Goal: Information Seeking & Learning: Learn about a topic

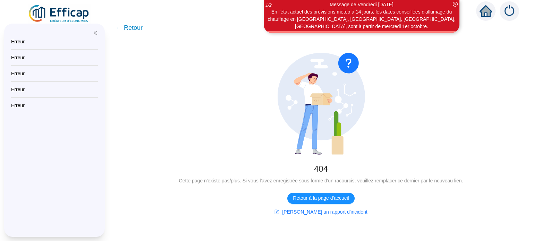
click at [94, 35] on icon "double-left" at bounding box center [95, 33] width 5 height 5
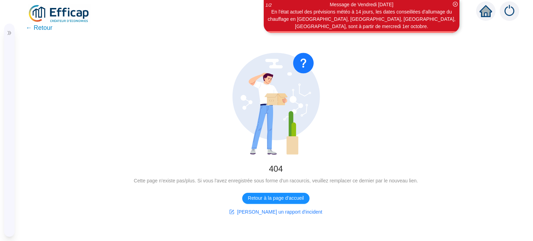
click at [46, 31] on span "← Retour" at bounding box center [39, 28] width 27 height 10
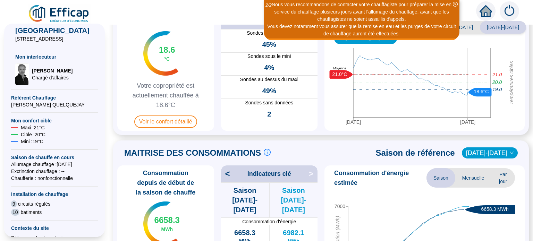
scroll to position [69, 0]
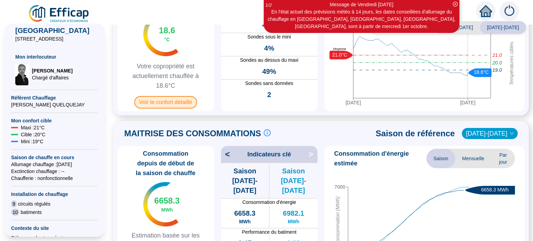
click at [167, 109] on span "Voir le confort détaillé" at bounding box center [165, 102] width 63 height 12
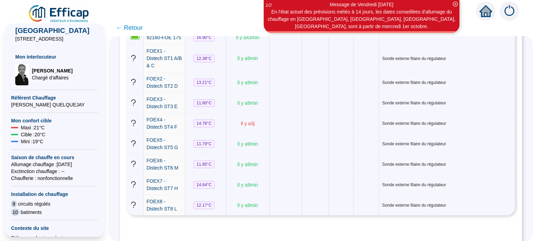
scroll to position [2985, 0]
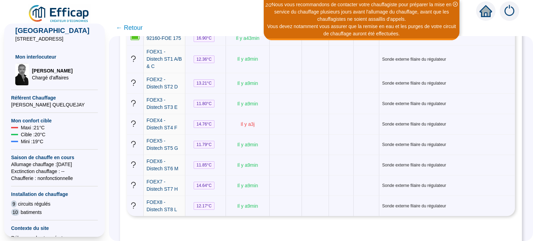
click at [464, 17] on div "Nous vous recommandons de contacter votre chauffagiste pour préparer la mise en…" at bounding box center [266, 9] width 533 height 19
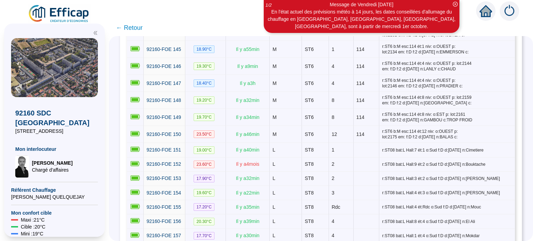
scroll to position [2453, 0]
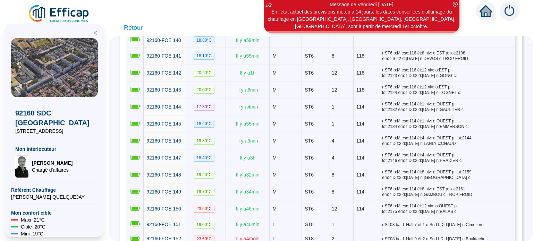
click at [131, 30] on span "← Retour" at bounding box center [129, 28] width 27 height 10
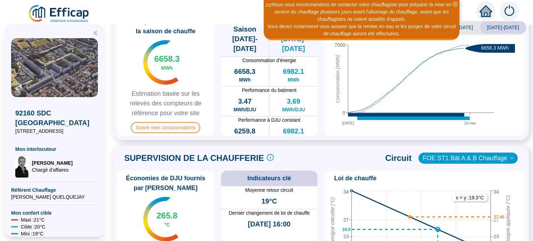
scroll to position [185, 0]
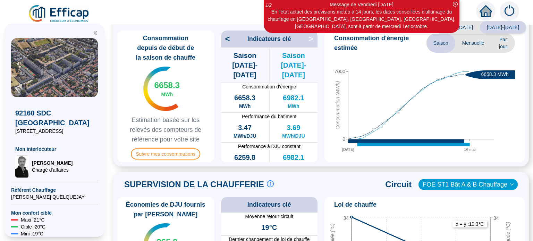
click at [498, 53] on span "Par jour" at bounding box center [503, 42] width 24 height 19
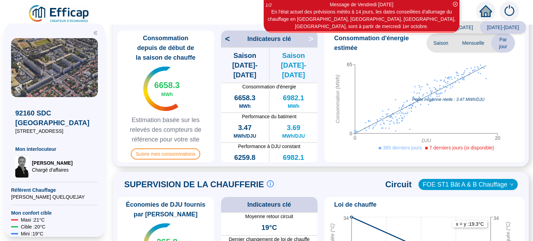
click at [462, 53] on span "Mensuelle" at bounding box center [473, 42] width 36 height 19
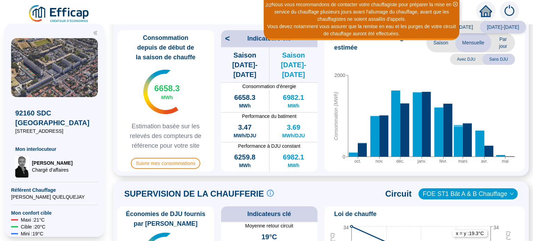
scroll to position [162, 0]
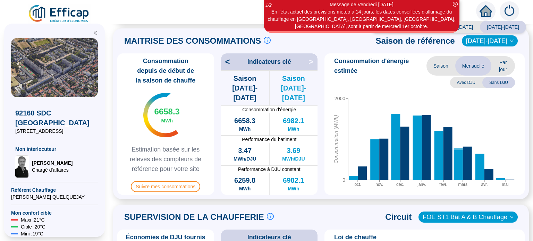
click at [436, 76] on span "Saison" at bounding box center [441, 65] width 29 height 19
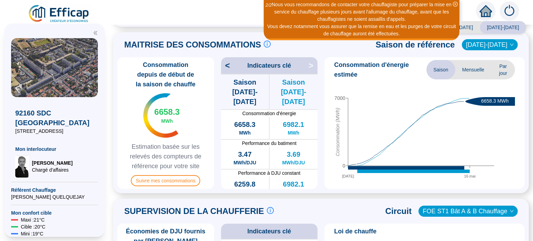
scroll to position [139, 0]
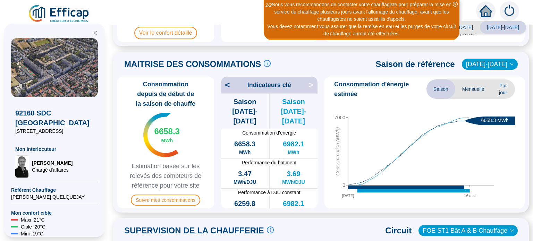
click at [312, 91] on span ">" at bounding box center [313, 84] width 9 height 11
click at [230, 91] on span "<" at bounding box center [225, 84] width 9 height 11
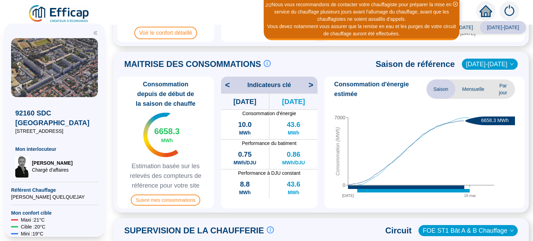
click at [310, 91] on span ">" at bounding box center [313, 84] width 9 height 11
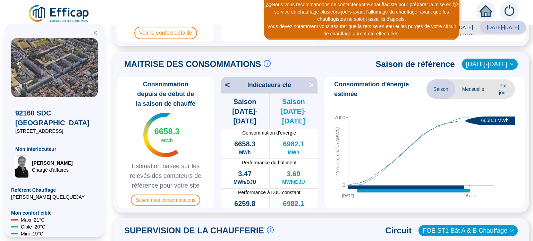
click at [230, 91] on span "<" at bounding box center [225, 84] width 9 height 11
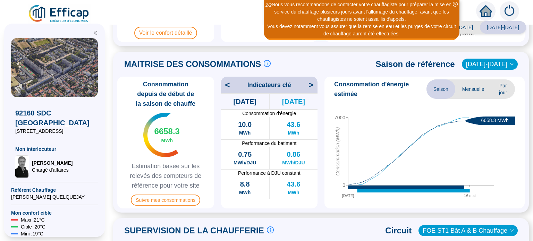
click at [230, 91] on span "<" at bounding box center [225, 84] width 9 height 11
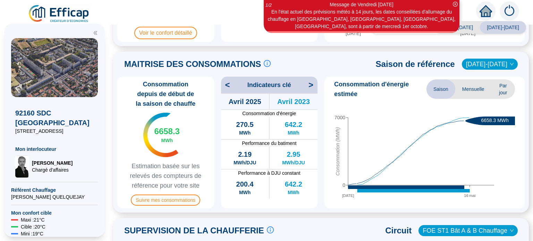
click at [230, 91] on span "<" at bounding box center [225, 84] width 9 height 11
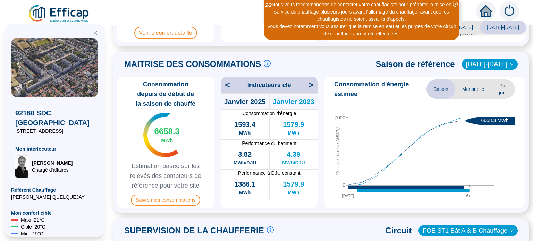
click at [230, 91] on span "<" at bounding box center [225, 84] width 9 height 11
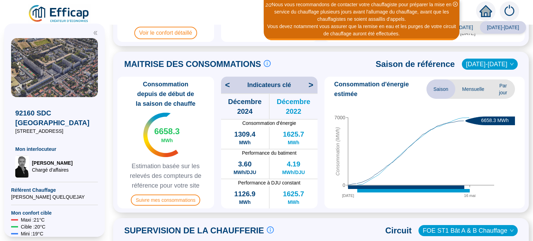
click at [230, 91] on span "<" at bounding box center [225, 84] width 9 height 11
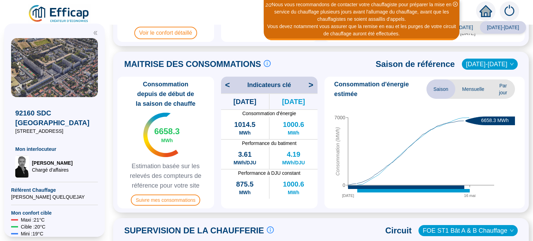
click at [230, 91] on span "<" at bounding box center [225, 84] width 9 height 11
click at [313, 91] on span ">" at bounding box center [313, 84] width 9 height 11
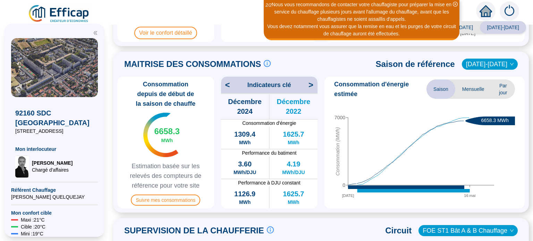
click at [313, 91] on span ">" at bounding box center [313, 84] width 9 height 11
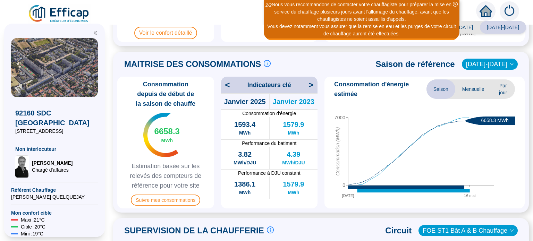
click at [313, 91] on span ">" at bounding box center [313, 84] width 9 height 11
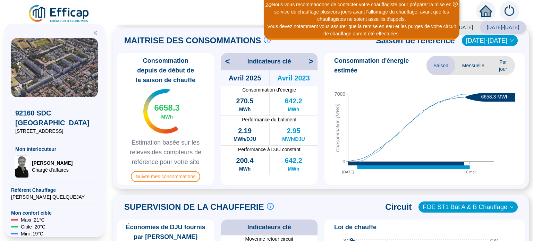
scroll to position [254, 0]
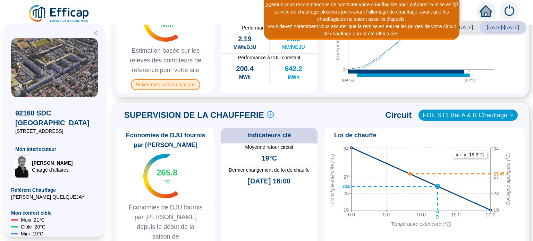
click at [183, 90] on span "Suivre mes consommations" at bounding box center [165, 84] width 69 height 11
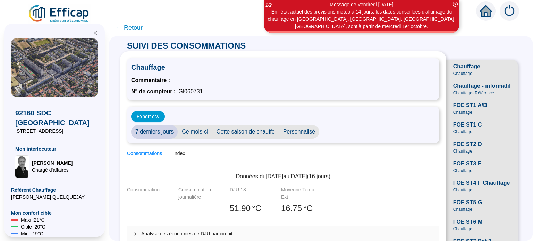
click at [245, 138] on span "Cette saison de chauffe" at bounding box center [245, 132] width 67 height 14
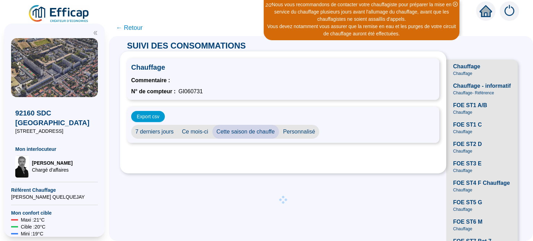
click at [457, 71] on span "Chauffage" at bounding box center [466, 66] width 27 height 8
click at [474, 96] on span "Chauffage - Référence" at bounding box center [473, 93] width 41 height 6
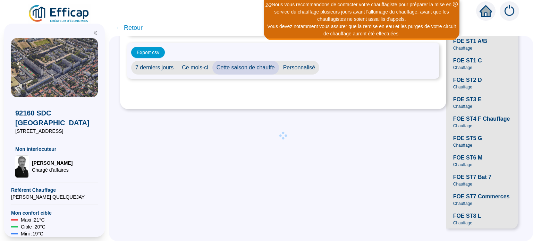
scroll to position [139, 0]
click at [456, 143] on span "Chauffage" at bounding box center [462, 146] width 19 height 6
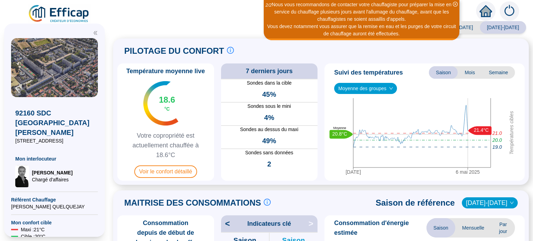
click at [173, 32] on div "Saison analysée 2023-2024 2024-2025 PILOTAGE DU CONFORT Le pilotage du confort …" at bounding box center [321, 133] width 424 height 217
click at [191, 178] on span "Voir le confort détaillé" at bounding box center [165, 172] width 63 height 12
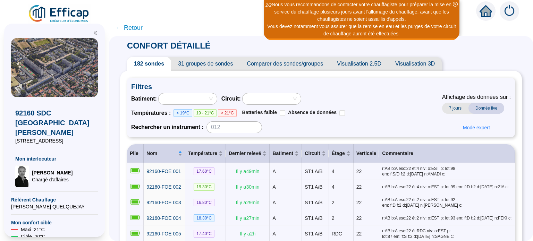
click at [385, 68] on span "Visualisation 2.5D" at bounding box center [359, 64] width 58 height 14
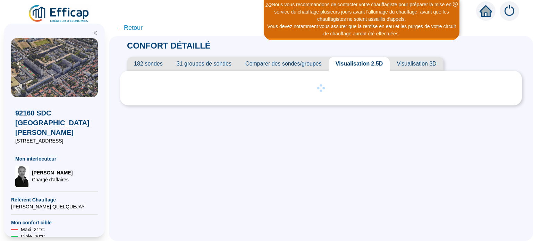
click at [439, 67] on span "Visualisation 3D" at bounding box center [416, 64] width 53 height 14
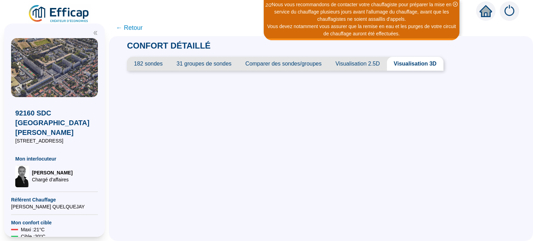
click at [267, 66] on span "Comparer des sondes/groupes" at bounding box center [283, 64] width 90 height 14
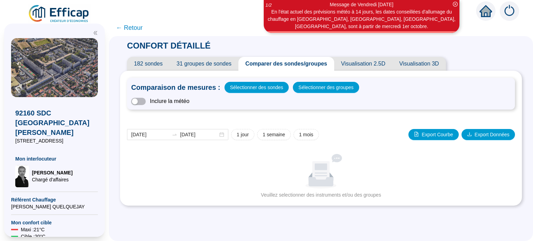
click at [505, 15] on img at bounding box center [509, 10] width 19 height 19
